Goal: Task Accomplishment & Management: Manage account settings

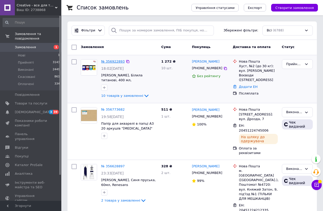
click at [110, 62] on link "№ 356922893" at bounding box center [112, 61] width 23 height 4
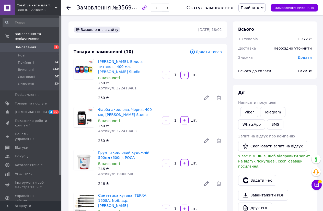
click at [208, 136] on link at bounding box center [206, 141] width 10 height 10
click at [219, 138] on icon at bounding box center [218, 141] width 6 height 6
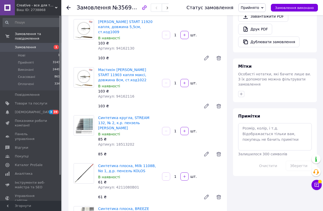
scroll to position [255, 0]
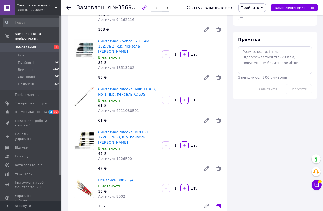
click at [218, 203] on icon at bounding box center [218, 206] width 6 height 6
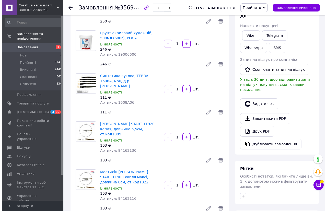
scroll to position [0, 0]
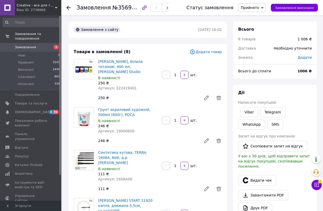
click at [209, 54] on span "Додати товар" at bounding box center [205, 52] width 32 height 6
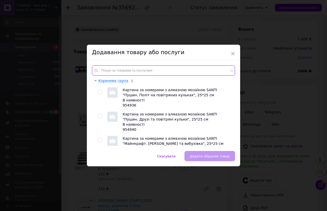
click at [112, 71] on input "text" at bounding box center [163, 70] width 143 height 10
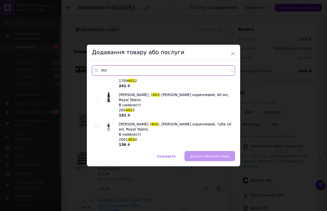
scroll to position [78, 0]
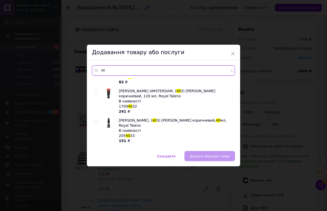
type input "4"
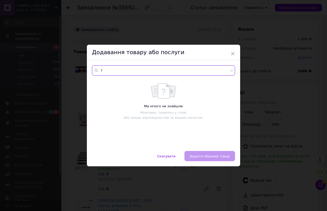
scroll to position [0, 0]
type input "f"
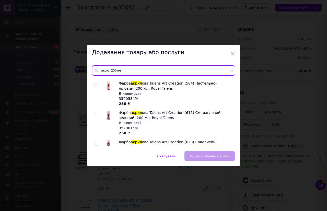
scroll to position [1236, 0]
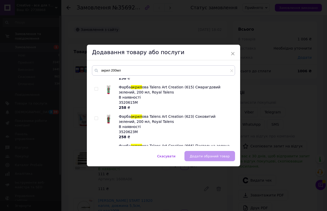
drag, startPoint x: 116, startPoint y: 114, endPoint x: 139, endPoint y: 121, distance: 24.1
copy li "Фарба акрил ова, Зелена темна, 200 мл, [PERSON_NAME] Studio В наявності"
click at [124, 71] on input "акрил 200мл" at bounding box center [163, 70] width 143 height 10
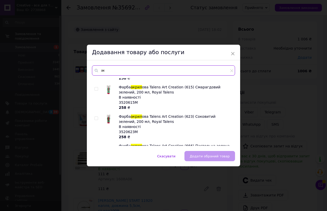
type input "[PERSON_NAME]"
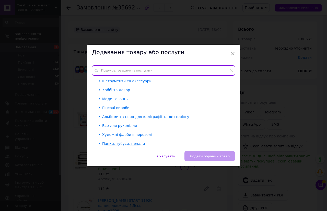
scroll to position [305, 0]
paste input "Фарба акрилова, Зелена темна, 200 мл, [PERSON_NAME] Studio Фарба акрилова, Зеле…"
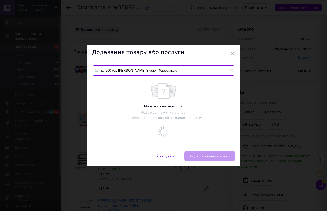
scroll to position [0, 0]
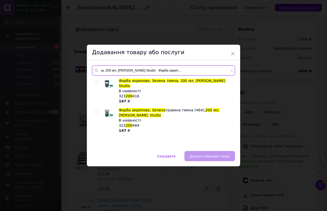
click at [192, 71] on input "Фарба акрилова, Зелена темна, 200 мл, [PERSON_NAME] Studio Фарба акрилова, Зеле…" at bounding box center [163, 70] width 143 height 10
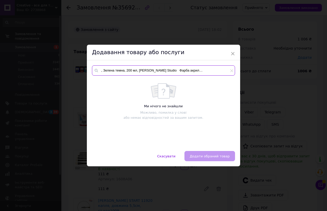
click at [161, 69] on input "Фарба акрилова, Зелена темна, 200 мл, [PERSON_NAME] Studio Фарба акрилова, чорн…" at bounding box center [163, 70] width 143 height 10
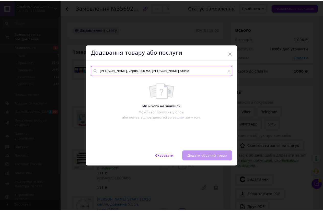
scroll to position [0, 0]
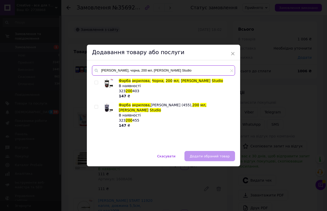
type input "[PERSON_NAME], чорна, 200 мл, [PERSON_NAME] Studio"
click at [95, 82] on input "checkbox" at bounding box center [95, 82] width 3 height 3
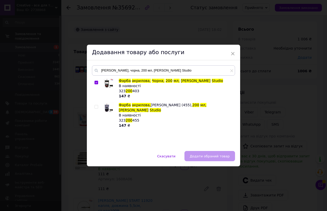
checkbox input "true"
click at [204, 156] on span "Додати обраний товар" at bounding box center [210, 156] width 40 height 4
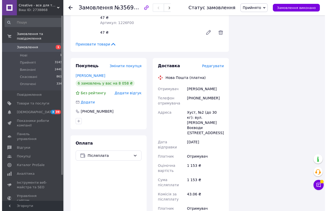
scroll to position [332, 0]
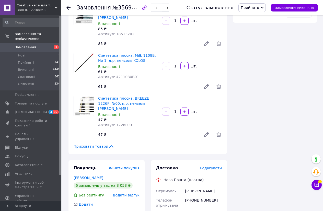
click at [214, 166] on span "Редагувати" at bounding box center [211, 168] width 22 height 4
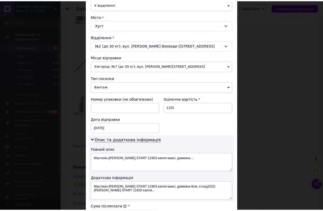
scroll to position [230, 0]
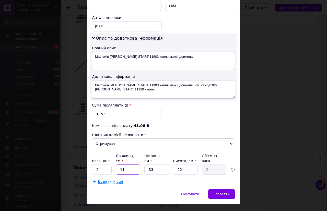
click at [126, 165] on input "11" at bounding box center [128, 169] width 25 height 10
type input "1"
type input "0.18"
type input "3"
type input "0.54"
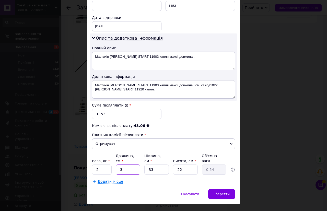
type input "30"
type input "5.45"
type input "30"
click at [155, 164] on input "33" at bounding box center [156, 169] width 25 height 10
type input "3"
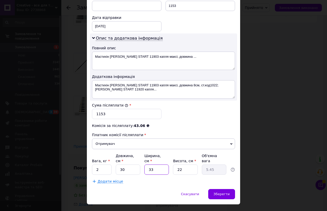
type input "0.5"
type input "1"
type input "0.17"
type input "14"
type input "2.31"
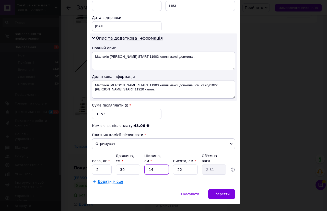
type input "14"
drag, startPoint x: 184, startPoint y: 165, endPoint x: 176, endPoint y: 163, distance: 8.5
click at [179, 164] on input "22" at bounding box center [185, 169] width 25 height 10
type input "2"
type input "0.21"
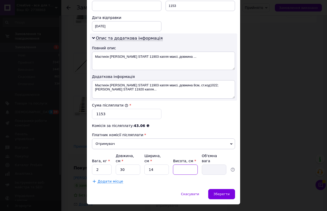
type input "1"
type input "0.11"
type input "11"
type input "1.16"
type input "11"
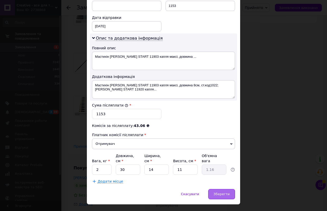
click at [223, 192] on span "Зберегти" at bounding box center [221, 194] width 16 height 4
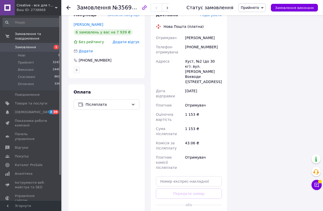
scroll to position [511, 0]
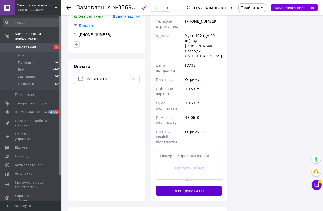
click at [181, 186] on button "Згенерувати ЕН" at bounding box center [189, 191] width 66 height 10
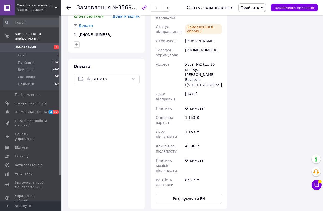
scroll to position [8, 0]
click at [195, 194] on button "Роздрукувати ЕН" at bounding box center [189, 199] width 66 height 10
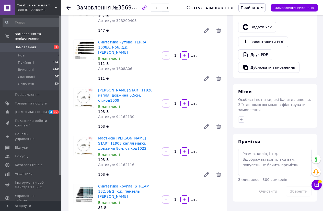
scroll to position [77, 0]
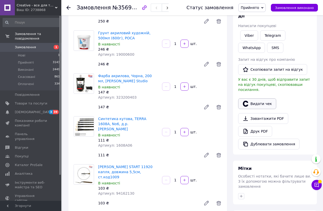
click at [260, 99] on button "Видати чек" at bounding box center [257, 103] width 38 height 11
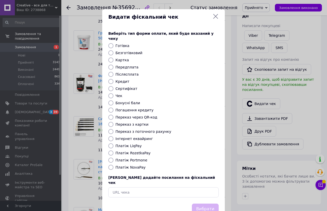
click at [127, 51] on label "Безготівковий" at bounding box center [128, 53] width 27 height 4
click at [113, 50] on input "Безготівковий" at bounding box center [110, 52] width 5 height 5
radio input "true"
click at [206, 203] on button "Вибрати" at bounding box center [205, 208] width 27 height 11
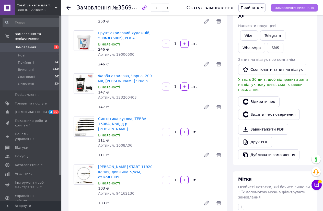
click at [292, 6] on span "Замовлення виконано" at bounding box center [294, 8] width 39 height 4
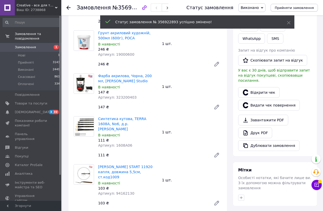
scroll to position [33, 0]
